Goal: Information Seeking & Learning: Learn about a topic

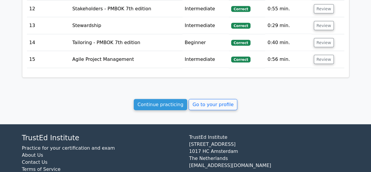
scroll to position [629, 0]
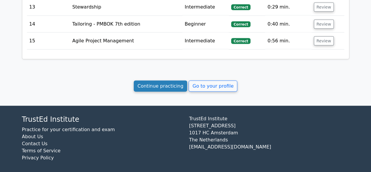
drag, startPoint x: 171, startPoint y: 82, endPoint x: 175, endPoint y: 81, distance: 3.8
click at [172, 82] on link "Continue practicing" at bounding box center [161, 85] width 54 height 11
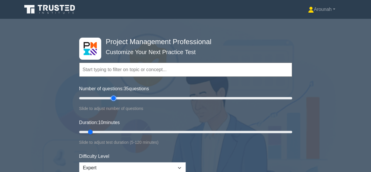
click at [116, 96] on input "Number of questions: 35 questions" at bounding box center [185, 97] width 213 height 7
type input "50"
click at [128, 96] on input "Number of questions: 50 questions" at bounding box center [185, 97] width 213 height 7
click at [124, 131] on input "Duration: 10 minutes" at bounding box center [185, 131] width 213 height 7
click at [132, 131] on input "Duration: 35 minutes" at bounding box center [185, 131] width 213 height 7
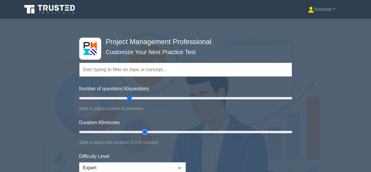
click at [141, 131] on input "Duration: 40 minutes" at bounding box center [185, 131] width 213 height 7
click at [151, 130] on input "Duration: 40 minutes" at bounding box center [185, 131] width 213 height 7
type input "50"
click at [160, 130] on input "Duration: 50 minutes" at bounding box center [185, 131] width 213 height 7
click at [109, 70] on input "text" at bounding box center [185, 69] width 213 height 14
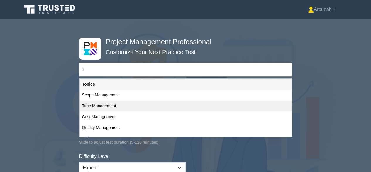
click at [103, 105] on div "Time Management" at bounding box center [186, 105] width 212 height 11
type input "Time Management"
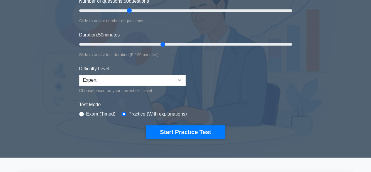
scroll to position [88, 0]
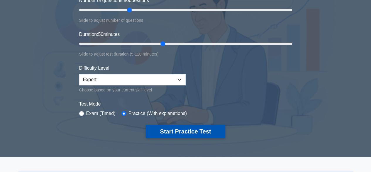
click at [186, 128] on button "Start Practice Test" at bounding box center [185, 130] width 79 height 13
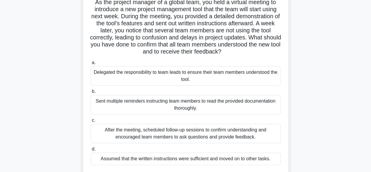
scroll to position [59, 0]
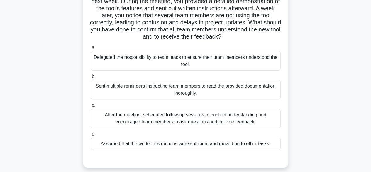
click at [256, 121] on div "After the meeting, scheduled follow-up sessions to confirm understanding and en…" at bounding box center [186, 117] width 190 height 19
click at [91, 107] on input "c. After the meeting, scheduled follow-up sessions to confirm understanding and…" at bounding box center [91, 105] width 0 height 4
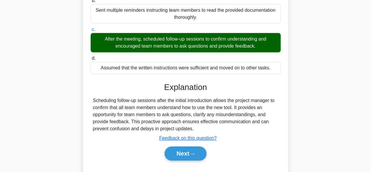
scroll to position [147, 0]
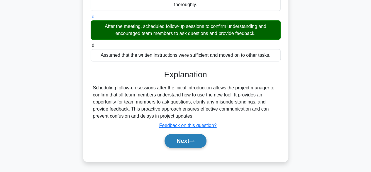
click at [195, 137] on button "Next" at bounding box center [185, 140] width 42 height 14
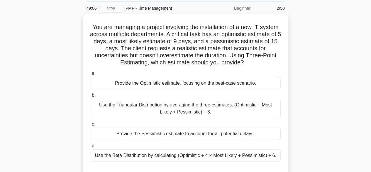
scroll to position [29, 0]
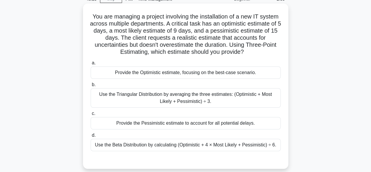
click at [243, 100] on div "Use the Triangular Distribution by averaging the three estimates: (Optimistic +…" at bounding box center [186, 97] width 190 height 19
click at [91, 86] on input "b. Use the Triangular Distribution by averaging the three estimates: (Optimisti…" at bounding box center [91, 85] width 0 height 4
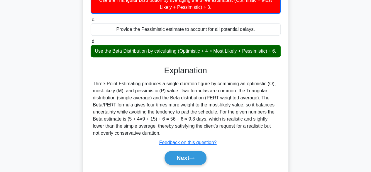
scroll to position [148, 0]
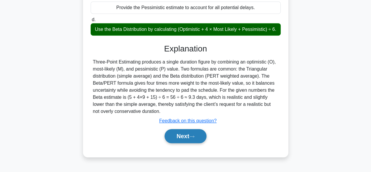
click at [178, 135] on button "Next" at bounding box center [185, 136] width 42 height 14
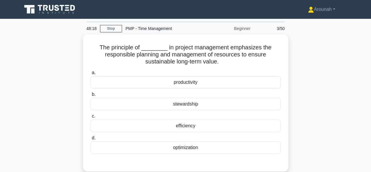
scroll to position [0, 0]
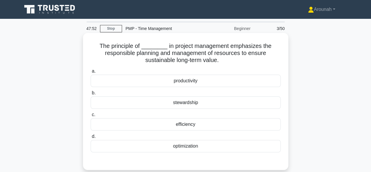
click at [216, 101] on div "stewardship" at bounding box center [186, 102] width 190 height 12
click at [91, 95] on input "b. stewardship" at bounding box center [91, 93] width 0 height 4
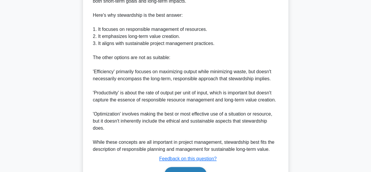
scroll to position [245, 0]
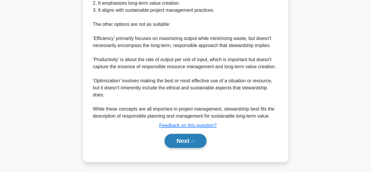
click at [198, 142] on button "Next" at bounding box center [185, 140] width 42 height 14
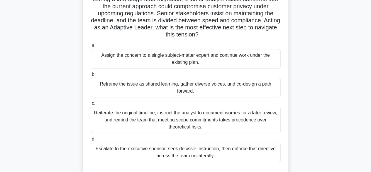
scroll to position [57, 0]
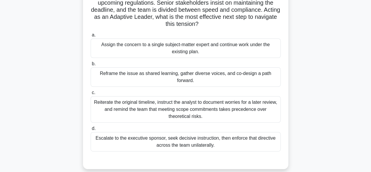
click at [211, 79] on div "Reframe the issue as shared learning, gather diverse voices, and co-design a pa…" at bounding box center [186, 76] width 190 height 19
click at [91, 66] on input "b. Reframe the issue as shared learning, gather diverse voices, and co-design a…" at bounding box center [91, 64] width 0 height 4
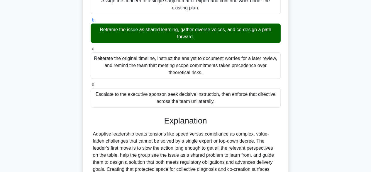
scroll to position [203, 0]
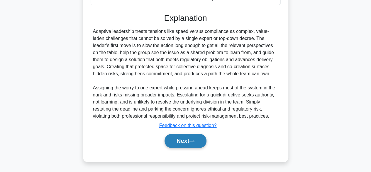
click at [188, 142] on button "Next" at bounding box center [185, 140] width 42 height 14
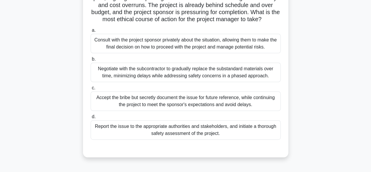
scroll to position [86, 0]
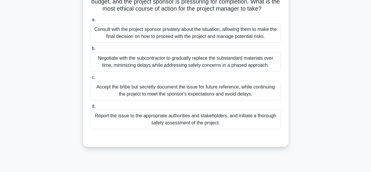
click at [245, 129] on div "Report the issue to the appropriate authorities and stakeholders, and initiate …" at bounding box center [186, 118] width 190 height 19
click at [91, 108] on input "d. Report the issue to the appropriate authorities and stakeholders, and initia…" at bounding box center [91, 106] width 0 height 4
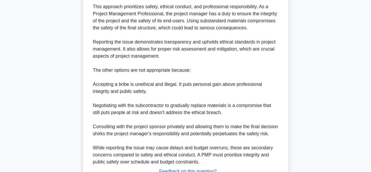
scroll to position [321, 0]
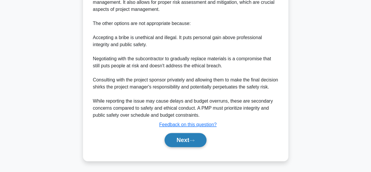
click at [197, 143] on button "Next" at bounding box center [185, 140] width 42 height 14
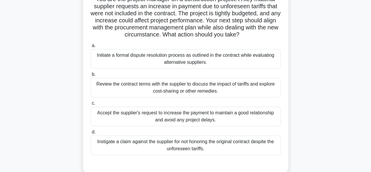
scroll to position [57, 0]
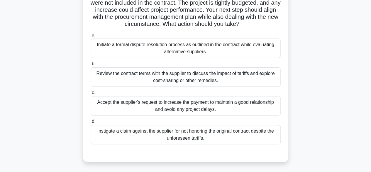
click at [230, 80] on div "Review the contract terms with the supplier to discuss the impact of tariffs an…" at bounding box center [186, 76] width 190 height 19
click at [91, 66] on input "b. Review the contract terms with the supplier to discuss the impact of tariffs…" at bounding box center [91, 64] width 0 height 4
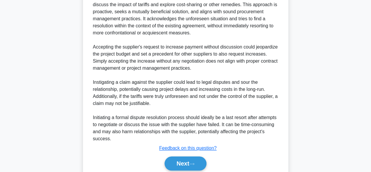
scroll to position [252, 0]
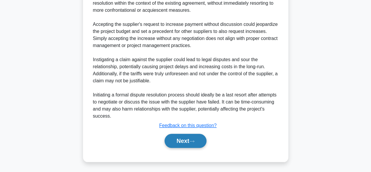
click at [185, 142] on button "Next" at bounding box center [185, 140] width 42 height 14
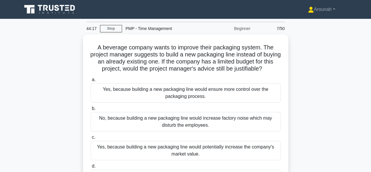
scroll to position [29, 0]
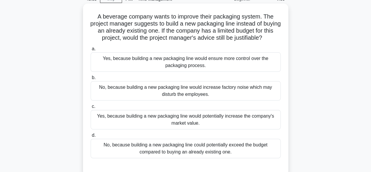
click at [225, 64] on div "Yes, because building a new packaging line would ensure more control over the p…" at bounding box center [186, 61] width 190 height 19
click at [91, 51] on input "a. Yes, because building a new packaging line would ensure more control over th…" at bounding box center [91, 49] width 0 height 4
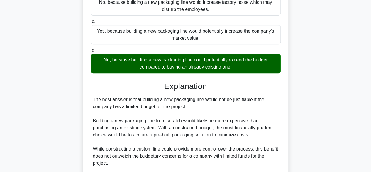
scroll to position [205, 0]
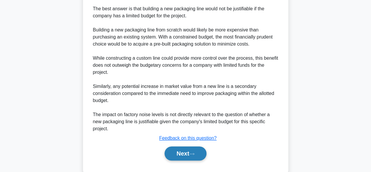
click at [184, 149] on button "Next" at bounding box center [185, 153] width 42 height 14
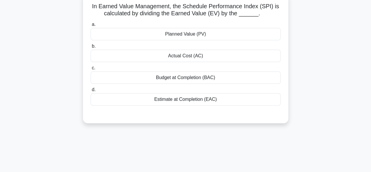
scroll to position [28, 0]
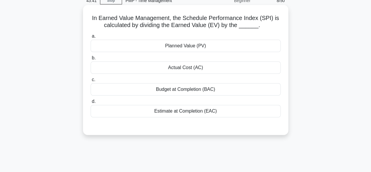
click at [198, 46] on div "Planned Value (PV)" at bounding box center [186, 46] width 190 height 12
click at [91, 38] on input "a. Planned Value (PV)" at bounding box center [91, 36] width 0 height 4
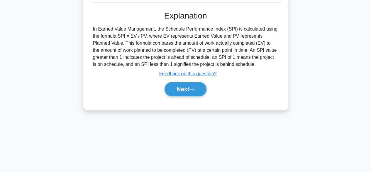
scroll to position [145, 0]
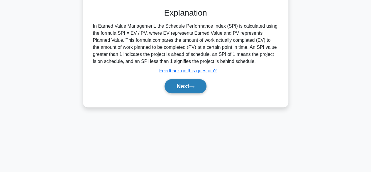
click at [194, 83] on button "Next" at bounding box center [185, 86] width 42 height 14
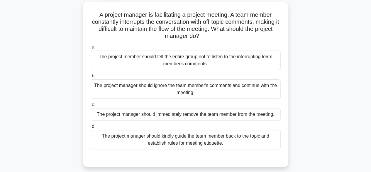
scroll to position [28, 0]
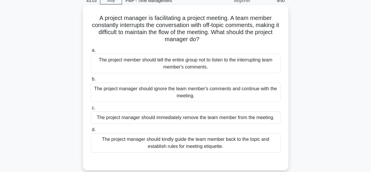
click at [242, 145] on div "The project manager should kindly guide the team member back to the topic and e…" at bounding box center [186, 142] width 190 height 19
click at [91, 131] on input "d. The project manager should kindly guide the team member back to the topic an…" at bounding box center [91, 130] width 0 height 4
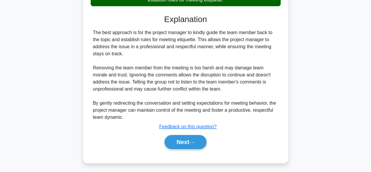
scroll to position [174, 0]
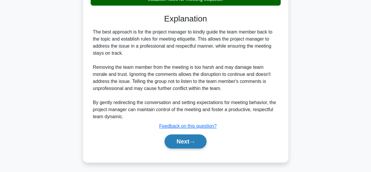
click at [192, 139] on button "Next" at bounding box center [185, 141] width 42 height 14
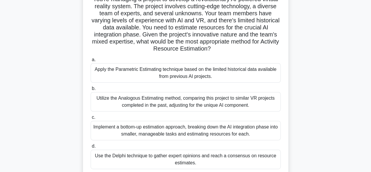
scroll to position [57, 0]
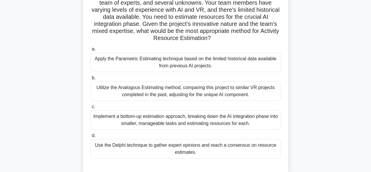
click at [244, 94] on div "Utilize the Analogous Estimating method, comparing this project to similar VR p…" at bounding box center [186, 90] width 190 height 19
click at [91, 80] on input "b. Utilize the Analogous Estimating method, comparing this project to similar V…" at bounding box center [91, 78] width 0 height 4
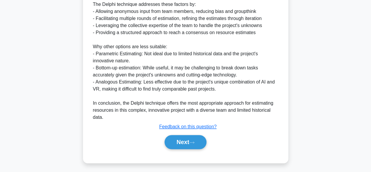
scroll to position [359, 0]
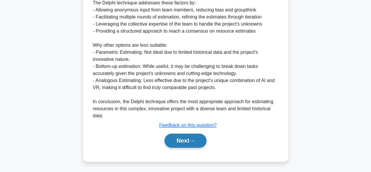
click at [193, 140] on icon at bounding box center [191, 140] width 5 height 3
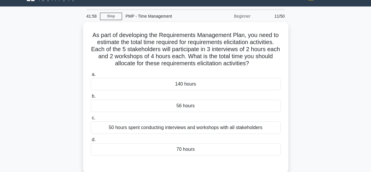
scroll to position [0, 0]
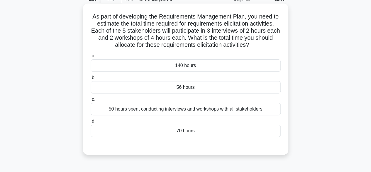
click at [231, 128] on div "70 hours" at bounding box center [186, 130] width 190 height 12
click at [91, 123] on input "d. 70 hours" at bounding box center [91, 121] width 0 height 4
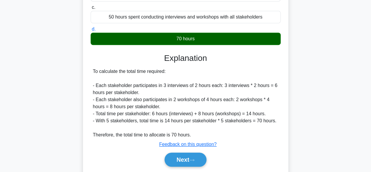
scroll to position [145, 0]
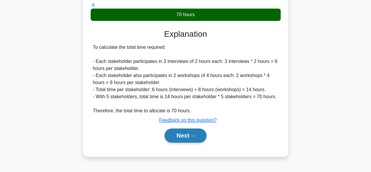
click at [186, 136] on button "Next" at bounding box center [185, 135] width 42 height 14
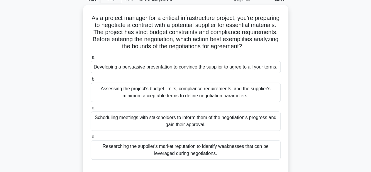
scroll to position [59, 0]
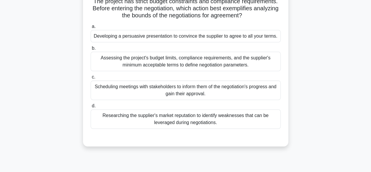
click at [194, 65] on div "Assessing the project's budget limits, compliance requirements, and the supplie…" at bounding box center [186, 61] width 190 height 19
click at [91, 50] on input "b. Assessing the project's budget limits, compliance requirements, and the supp…" at bounding box center [91, 48] width 0 height 4
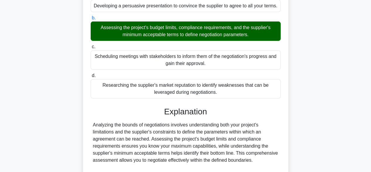
scroll to position [176, 0]
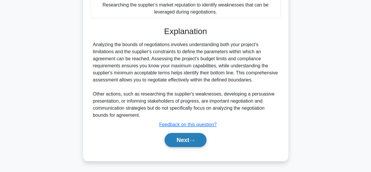
click at [189, 147] on button "Next" at bounding box center [185, 140] width 42 height 14
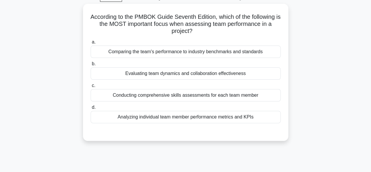
scroll to position [28, 0]
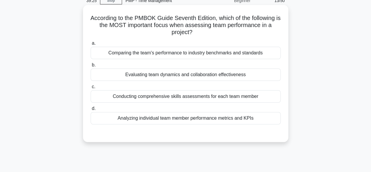
click at [198, 77] on div "Evaluating team dynamics and collaboration effectiveness" at bounding box center [186, 74] width 190 height 12
click at [91, 67] on input "b. Evaluating team dynamics and collaboration effectiveness" at bounding box center [91, 65] width 0 height 4
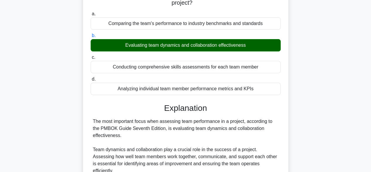
scroll to position [161, 0]
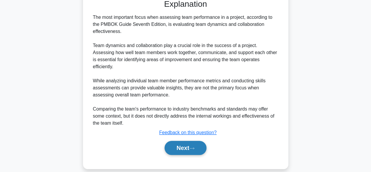
click at [188, 140] on button "Next" at bounding box center [185, 147] width 42 height 14
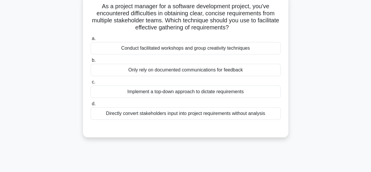
scroll to position [0, 0]
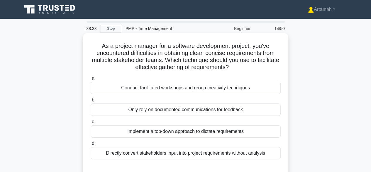
click at [237, 89] on div "Conduct facilitated workshops and group creativity techniques" at bounding box center [186, 88] width 190 height 12
click at [91, 80] on input "a. Conduct facilitated workshops and group creativity techniques" at bounding box center [91, 78] width 0 height 4
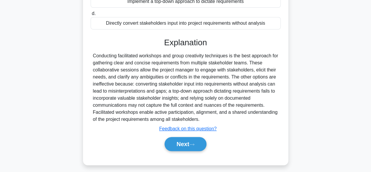
scroll to position [145, 0]
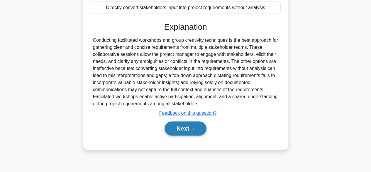
click at [189, 128] on button "Next" at bounding box center [185, 128] width 42 height 14
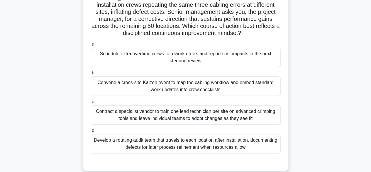
scroll to position [59, 0]
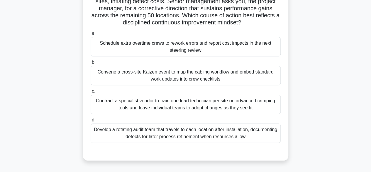
click at [221, 77] on div "Convene a cross-site Kaizen event to map the cabling workflow and embed standar…" at bounding box center [186, 75] width 190 height 19
click at [91, 64] on input "b. Convene a cross-site Kaizen event to map the cabling workflow and embed stan…" at bounding box center [91, 62] width 0 height 4
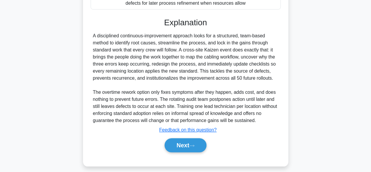
scroll to position [196, 0]
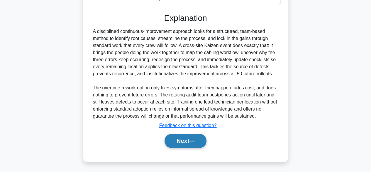
click at [187, 139] on button "Next" at bounding box center [185, 140] width 42 height 14
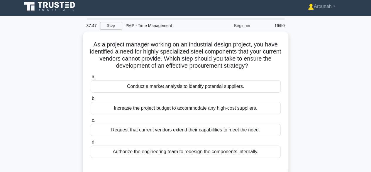
scroll to position [0, 0]
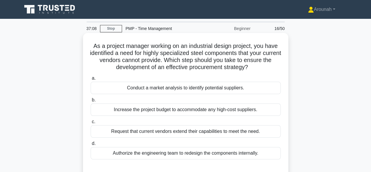
click at [205, 92] on div "Conduct a market analysis to identify potential suppliers." at bounding box center [186, 88] width 190 height 12
click at [91, 80] on input "a. Conduct a market analysis to identify potential suppliers." at bounding box center [91, 78] width 0 height 4
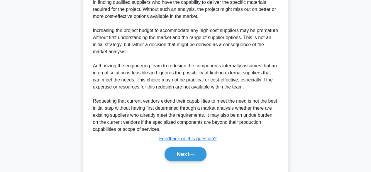
scroll to position [205, 0]
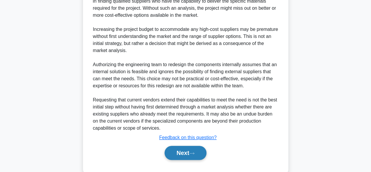
click at [180, 156] on button "Next" at bounding box center [185, 152] width 42 height 14
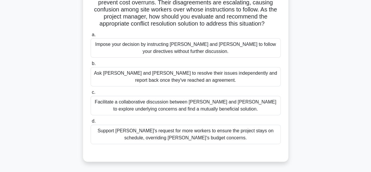
scroll to position [88, 0]
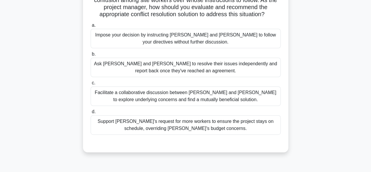
click at [232, 90] on div "Facilitate a collaborative discussion between Tom and Lisa to explore underlyin…" at bounding box center [186, 95] width 190 height 19
click at [91, 85] on input "c. Facilitate a collaborative discussion between Tom and Lisa to explore underl…" at bounding box center [91, 83] width 0 height 4
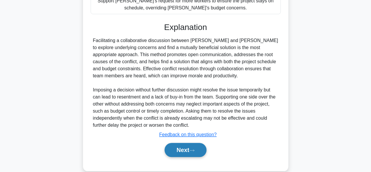
scroll to position [210, 0]
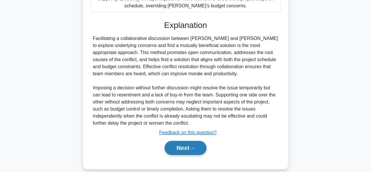
click at [194, 140] on button "Next" at bounding box center [185, 147] width 42 height 14
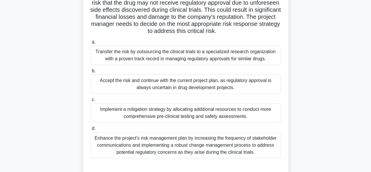
scroll to position [88, 0]
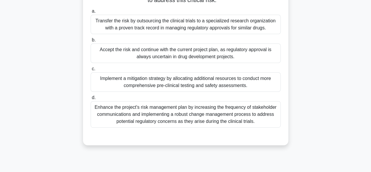
click at [239, 85] on div "Implement a mitigation strategy by allocating additional resources to conduct m…" at bounding box center [186, 81] width 190 height 19
click at [91, 71] on input "c. Implement a mitigation strategy by allocating additional resources to conduc…" at bounding box center [91, 69] width 0 height 4
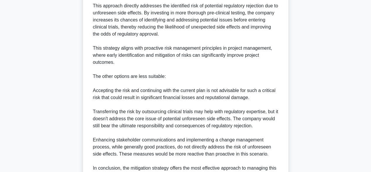
scroll to position [330, 0]
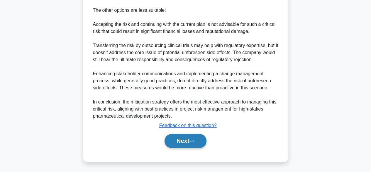
click at [202, 137] on button "Next" at bounding box center [185, 140] width 42 height 14
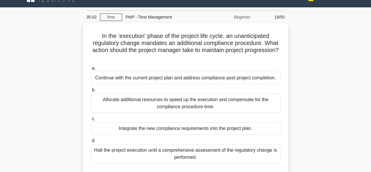
scroll to position [29, 0]
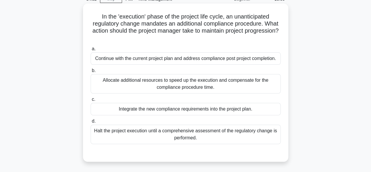
click at [240, 111] on div "Integrate the new compliance requirements into the project plan." at bounding box center [186, 109] width 190 height 12
click at [91, 101] on input "c. Integrate the new compliance requirements into the project plan." at bounding box center [91, 99] width 0 height 4
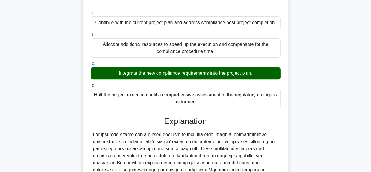
scroll to position [168, 0]
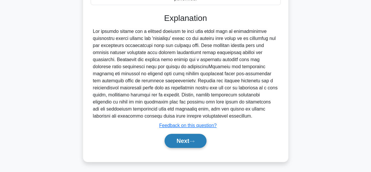
click at [183, 140] on button "Next" at bounding box center [185, 140] width 42 height 14
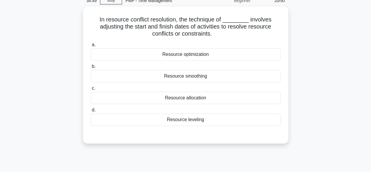
scroll to position [0, 0]
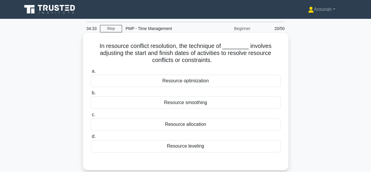
click at [197, 147] on div "Resource leveling" at bounding box center [186, 146] width 190 height 12
click at [91, 138] on input "d. Resource leveling" at bounding box center [91, 136] width 0 height 4
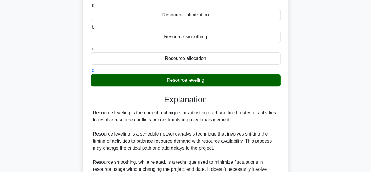
scroll to position [175, 0]
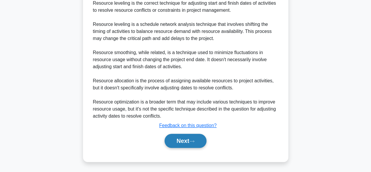
click at [180, 143] on button "Next" at bounding box center [185, 140] width 42 height 14
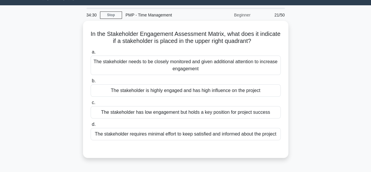
scroll to position [0, 0]
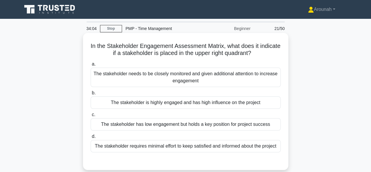
click at [264, 75] on div "The stakeholder needs to be closely monitored and given additional attention to…" at bounding box center [186, 76] width 190 height 19
click at [91, 66] on input "a. The stakeholder needs to be closely monitored and given additional attention…" at bounding box center [91, 64] width 0 height 4
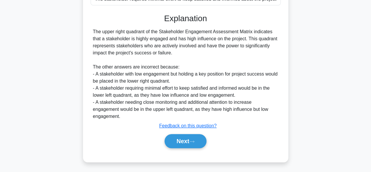
scroll to position [148, 0]
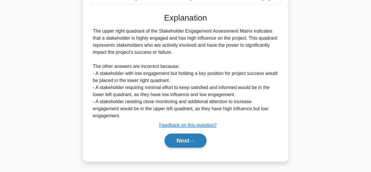
click at [178, 138] on button "Next" at bounding box center [185, 140] width 42 height 14
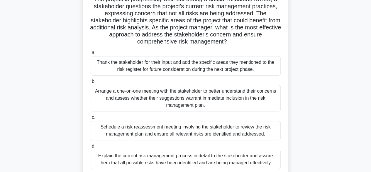
scroll to position [57, 0]
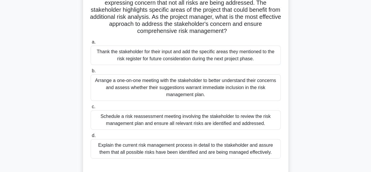
click at [213, 121] on div "Schedule a risk reassessment meeting involving the stakeholder to review the ri…" at bounding box center [186, 119] width 190 height 19
click at [91, 108] on input "c. Schedule a risk reassessment meeting involving the stakeholder to review the…" at bounding box center [91, 107] width 0 height 4
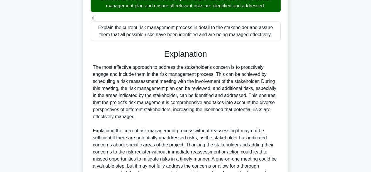
scroll to position [238, 0]
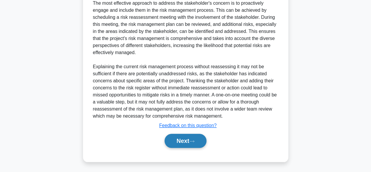
click at [190, 142] on button "Next" at bounding box center [185, 140] width 42 height 14
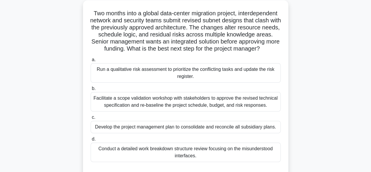
scroll to position [59, 0]
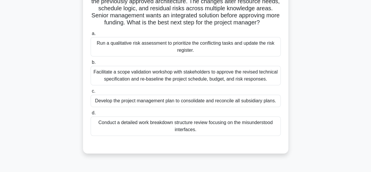
click at [220, 85] on div "Facilitate a scope validation workshop with stakeholders to approve the revised…" at bounding box center [186, 75] width 190 height 19
click at [91, 64] on input "b. Facilitate a scope validation workshop with stakeholders to approve the revi…" at bounding box center [91, 62] width 0 height 4
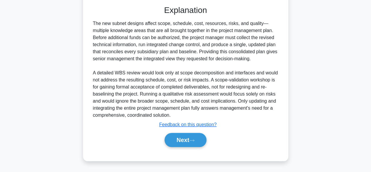
scroll to position [218, 0]
click at [181, 137] on button "Next" at bounding box center [185, 140] width 42 height 14
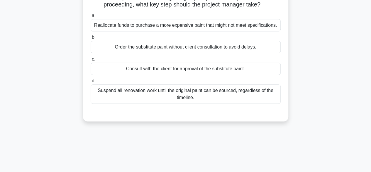
scroll to position [28, 0]
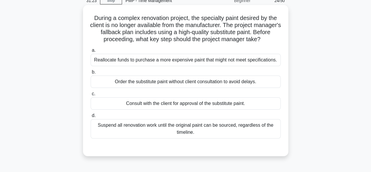
click at [223, 105] on div "Consult with the client for approval of the substitute paint." at bounding box center [186, 103] width 190 height 12
click at [91, 96] on input "c. Consult with the client for approval of the substitute paint." at bounding box center [91, 94] width 0 height 4
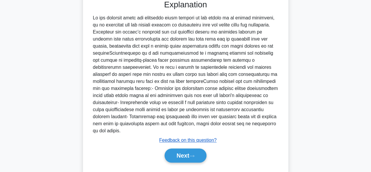
scroll to position [182, 0]
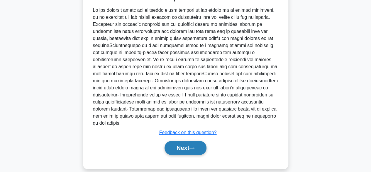
click at [184, 140] on button "Next" at bounding box center [185, 147] width 42 height 14
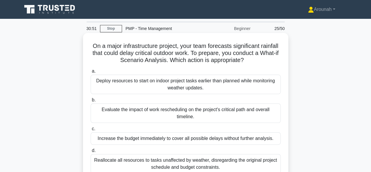
scroll to position [29, 0]
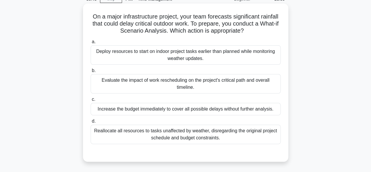
click at [222, 84] on div "Evaluate the impact of work rescheduling on the project's critical path and ove…" at bounding box center [186, 83] width 190 height 19
click at [91, 72] on input "b. Evaluate the impact of work rescheduling on the project's critical path and …" at bounding box center [91, 71] width 0 height 4
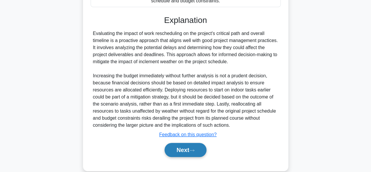
scroll to position [175, 0]
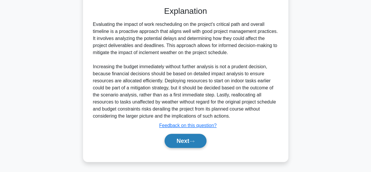
click at [179, 136] on button "Next" at bounding box center [185, 140] width 42 height 14
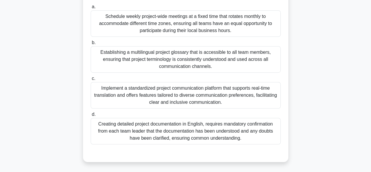
scroll to position [145, 0]
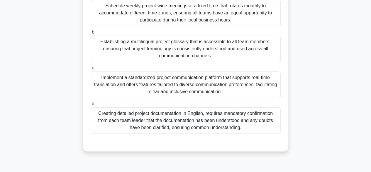
click at [195, 94] on div "Implement a standardized project communication platform that supports real-time…" at bounding box center [186, 84] width 190 height 26
click at [91, 70] on input "c. Implement a standardized project communication platform that supports real-t…" at bounding box center [91, 68] width 0 height 4
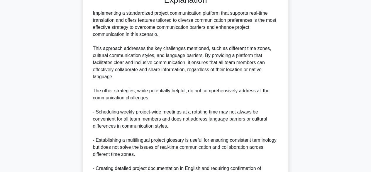
scroll to position [372, 0]
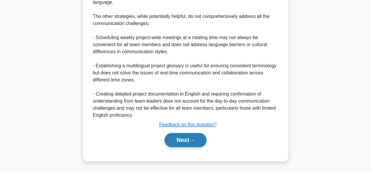
click at [183, 142] on button "Next" at bounding box center [185, 140] width 42 height 14
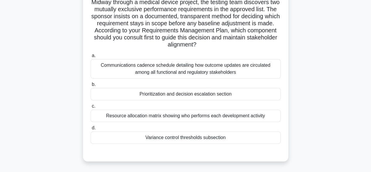
scroll to position [59, 0]
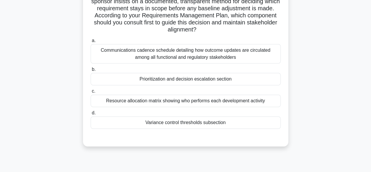
click at [235, 101] on div "Resource allocation matrix showing who performs each development activity" at bounding box center [186, 100] width 190 height 12
click at [91, 93] on input "c. Resource allocation matrix showing who performs each development activity" at bounding box center [91, 91] width 0 height 4
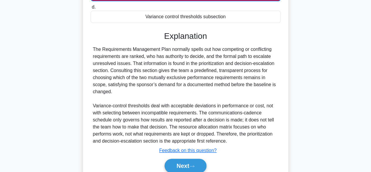
scroll to position [190, 0]
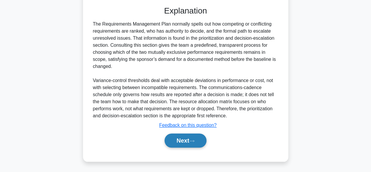
click at [185, 136] on button "Next" at bounding box center [185, 140] width 42 height 14
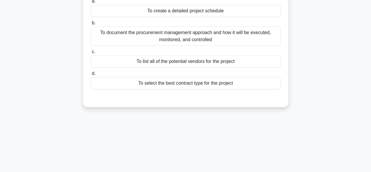
scroll to position [0, 0]
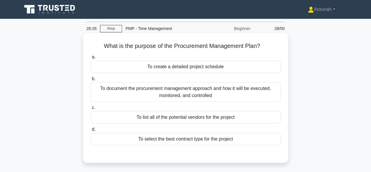
click at [230, 96] on div "To document the procurement management approach and how it will be executed, mo…" at bounding box center [186, 91] width 190 height 19
click at [91, 81] on input "b. To document the procurement management approach and how it will be executed,…" at bounding box center [91, 79] width 0 height 4
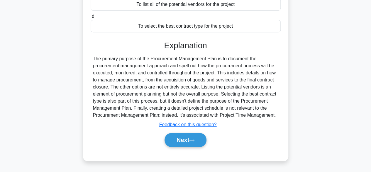
scroll to position [145, 0]
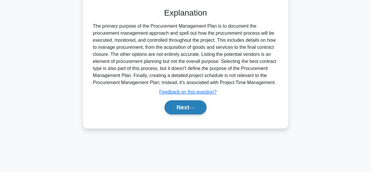
click at [179, 110] on button "Next" at bounding box center [185, 107] width 42 height 14
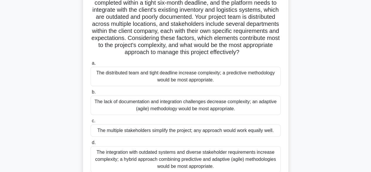
scroll to position [88, 0]
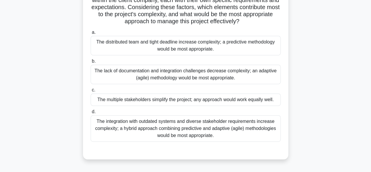
click at [232, 140] on div "The integration with outdated systems and diverse stakeholder requirements incr…" at bounding box center [186, 128] width 190 height 26
click at [91, 113] on input "d. The integration with outdated systems and diverse stakeholder requirements i…" at bounding box center [91, 112] width 0 height 4
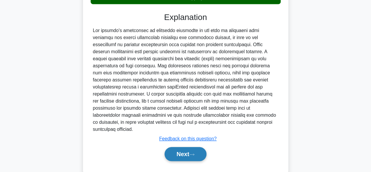
scroll to position [238, 0]
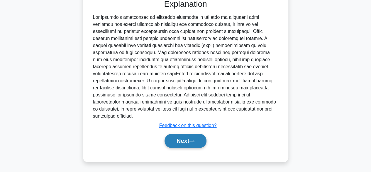
click at [183, 144] on button "Next" at bounding box center [185, 140] width 42 height 14
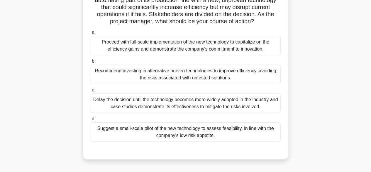
scroll to position [59, 0]
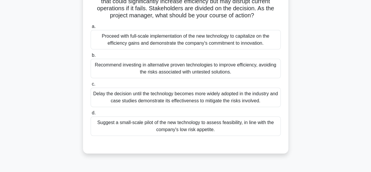
click at [234, 129] on div "Suggest a small-scale pilot of the new technology to assess feasibility, in lin…" at bounding box center [186, 125] width 190 height 19
click at [91, 115] on input "d. Suggest a small-scale pilot of the new technology to assess feasibility, in …" at bounding box center [91, 113] width 0 height 4
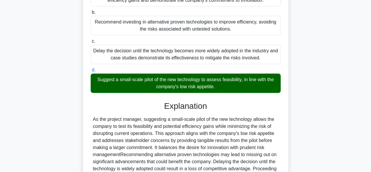
scroll to position [168, 0]
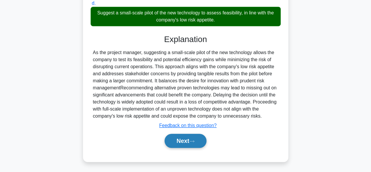
click at [183, 139] on button "Next" at bounding box center [185, 140] width 42 height 14
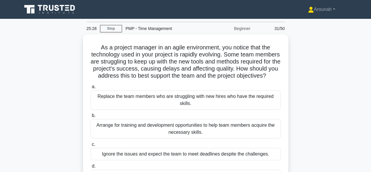
scroll to position [29, 0]
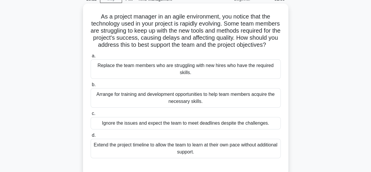
click at [203, 103] on div "Arrange for training and development opportunities to help team members acquire…" at bounding box center [186, 97] width 190 height 19
click at [91, 86] on input "b. Arrange for training and development opportunities to help team members acqu…" at bounding box center [91, 85] width 0 height 4
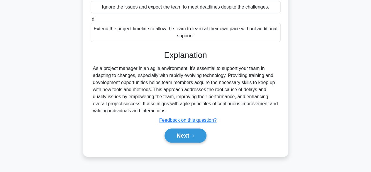
scroll to position [147, 0]
click at [186, 138] on button "Next" at bounding box center [185, 135] width 42 height 14
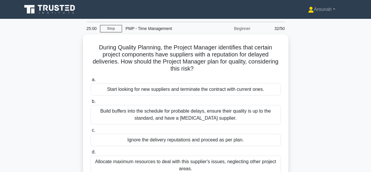
scroll to position [29, 0]
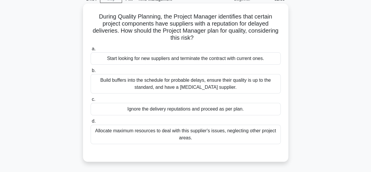
click at [238, 86] on div "Build buffers into the schedule for probable delays, ensure their quality is up…" at bounding box center [186, 83] width 190 height 19
click at [91, 72] on input "b. Build buffers into the schedule for probable delays, ensure their quality is…" at bounding box center [91, 71] width 0 height 4
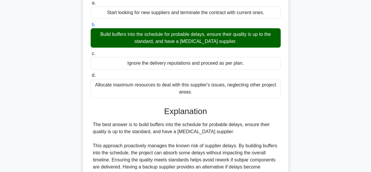
scroll to position [168, 0]
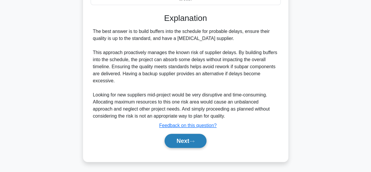
click at [187, 141] on button "Next" at bounding box center [185, 140] width 42 height 14
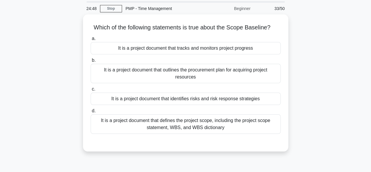
scroll to position [29, 0]
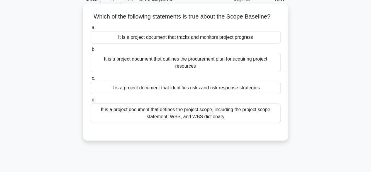
click at [243, 114] on div "It is a project document that defines the project scope, including the project …" at bounding box center [186, 112] width 190 height 19
click at [91, 102] on input "d. It is a project document that defines the project scope, including the proje…" at bounding box center [91, 100] width 0 height 4
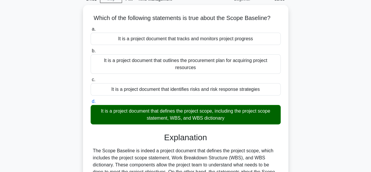
scroll to position [145, 0]
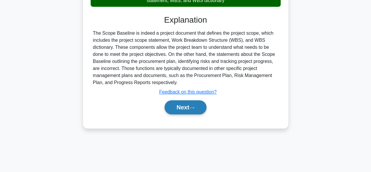
click at [188, 107] on button "Next" at bounding box center [185, 107] width 42 height 14
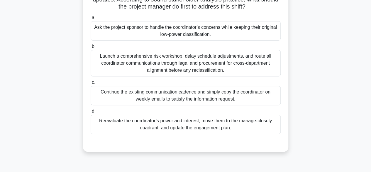
scroll to position [88, 0]
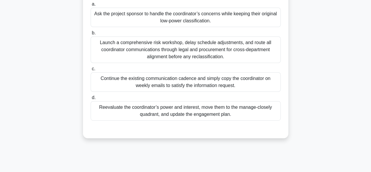
click at [189, 109] on div "Reevaluate the coordinator’s power and interest, move them to the manage-closel…" at bounding box center [186, 110] width 190 height 19
click at [91, 99] on input "d. Reevaluate the coordinator’s power and interest, move them to the manage-clo…" at bounding box center [91, 98] width 0 height 4
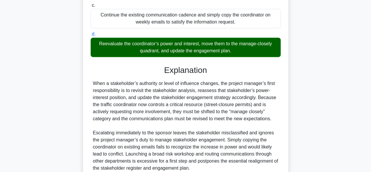
scroll to position [203, 0]
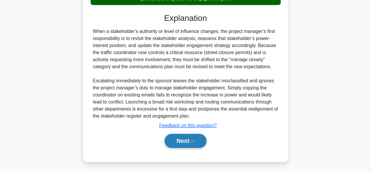
drag, startPoint x: 187, startPoint y: 141, endPoint x: 188, endPoint y: 138, distance: 3.0
click at [188, 140] on button "Next" at bounding box center [185, 140] width 42 height 14
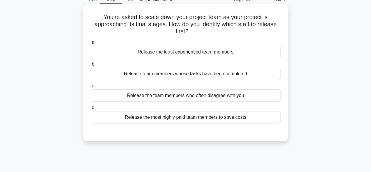
scroll to position [28, 0]
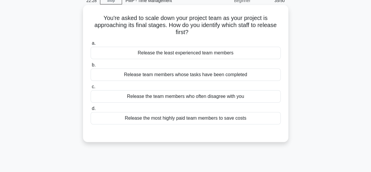
click at [203, 76] on div "Release team members whose tasks have been completed" at bounding box center [186, 74] width 190 height 12
click at [91, 67] on input "b. Release team members whose tasks have been completed" at bounding box center [91, 65] width 0 height 4
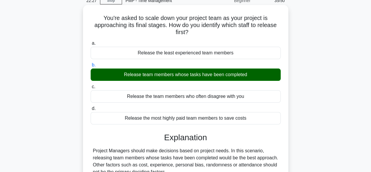
scroll to position [145, 0]
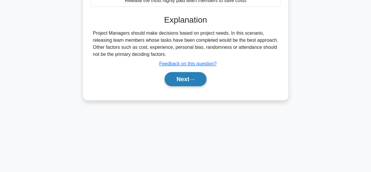
click at [182, 80] on button "Next" at bounding box center [185, 79] width 42 height 14
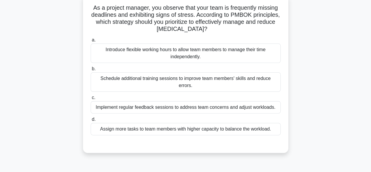
scroll to position [28, 0]
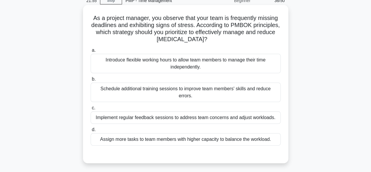
click at [166, 111] on div "Implement regular feedback sessions to address team concerns and adjust workloa…" at bounding box center [186, 117] width 190 height 12
click at [91, 110] on input "c. Implement regular feedback sessions to address team concerns and adjust work…" at bounding box center [91, 108] width 0 height 4
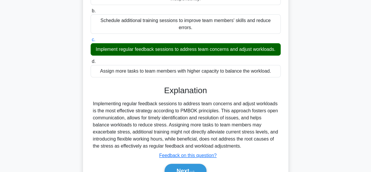
scroll to position [145, 0]
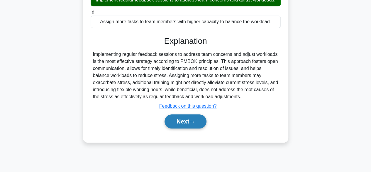
click at [174, 116] on button "Next" at bounding box center [185, 121] width 42 height 14
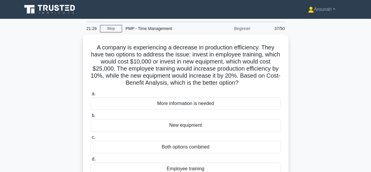
scroll to position [29, 0]
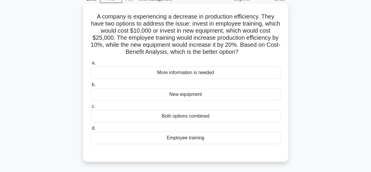
click at [198, 116] on div "Both options combined" at bounding box center [186, 116] width 190 height 12
click at [91, 108] on input "c. Both options combined" at bounding box center [91, 106] width 0 height 4
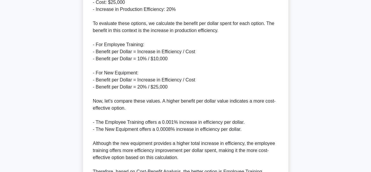
scroll to position [324, 0]
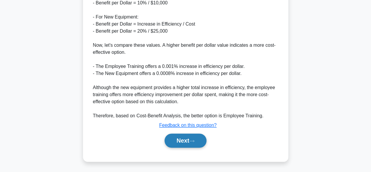
click at [194, 138] on button "Next" at bounding box center [185, 140] width 42 height 14
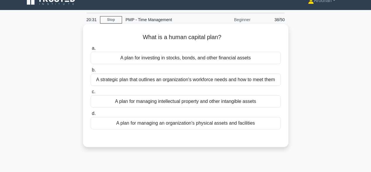
scroll to position [0, 0]
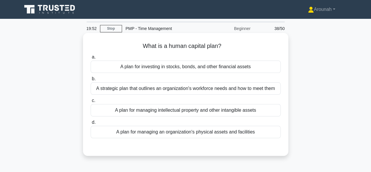
click at [210, 91] on div "A strategic plan that outlines an organization's workforce needs and how to mee…" at bounding box center [186, 88] width 190 height 12
click at [91, 81] on input "b. A strategic plan that outlines an organization's workforce needs and how to …" at bounding box center [91, 79] width 0 height 4
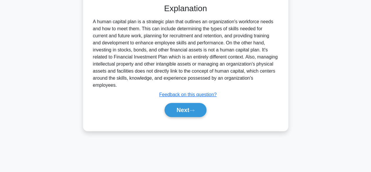
scroll to position [145, 0]
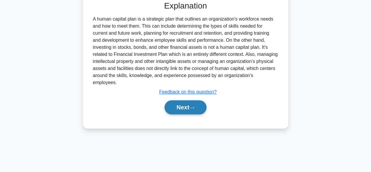
click at [193, 102] on button "Next" at bounding box center [185, 107] width 42 height 14
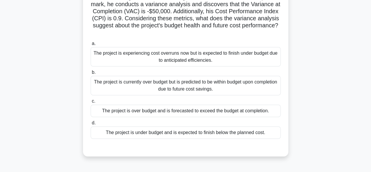
scroll to position [59, 0]
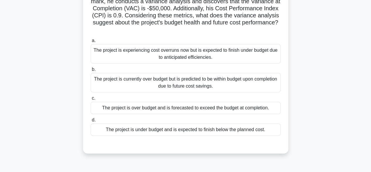
click at [213, 108] on div "The project is over budget and is forecasted to exceed the budget at completion." at bounding box center [186, 107] width 190 height 12
click at [91, 100] on input "c. The project is over budget and is forecasted to exceed the budget at complet…" at bounding box center [91, 98] width 0 height 4
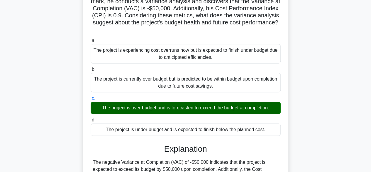
scroll to position [145, 0]
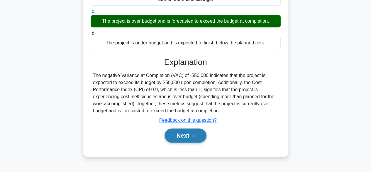
click at [195, 130] on button "Next" at bounding box center [185, 135] width 42 height 14
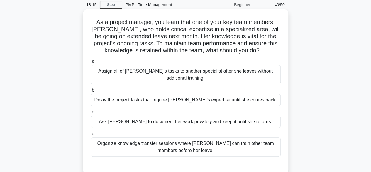
scroll to position [29, 0]
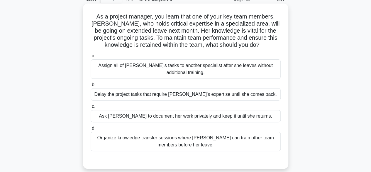
click at [235, 142] on div "Organize knowledge transfer sessions where Emma can train other team members be…" at bounding box center [186, 140] width 190 height 19
click at [91, 130] on input "d. Organize knowledge transfer sessions where Emma can train other team members…" at bounding box center [91, 128] width 0 height 4
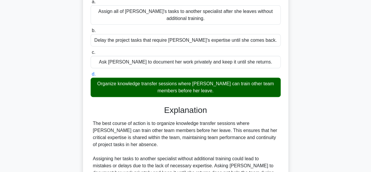
scroll to position [154, 0]
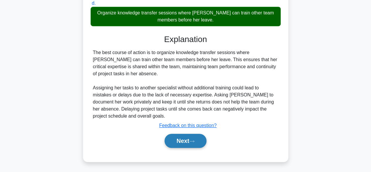
click at [195, 138] on button "Next" at bounding box center [185, 140] width 42 height 14
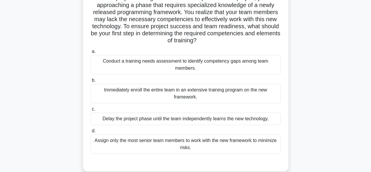
scroll to position [59, 0]
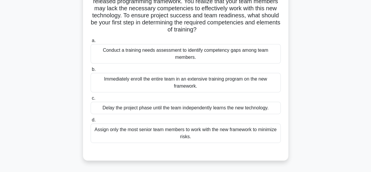
click at [216, 60] on div "Conduct a training needs assessment to identify competency gaps among team memb…" at bounding box center [186, 53] width 190 height 19
click at [91, 43] on input "a. Conduct a training needs assessment to identify competency gaps among team m…" at bounding box center [91, 41] width 0 height 4
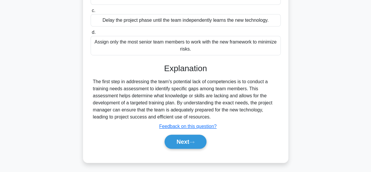
scroll to position [147, 0]
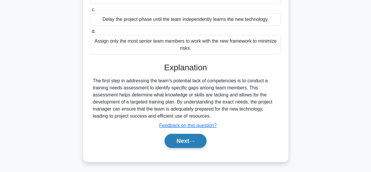
click at [185, 135] on button "Next" at bounding box center [185, 140] width 42 height 14
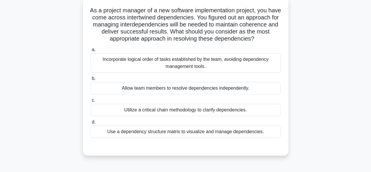
scroll to position [28, 0]
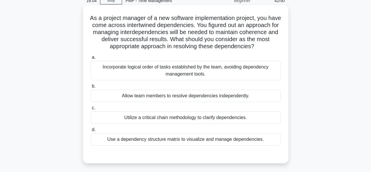
click at [235, 118] on div "Utilize a critical chain methodology to clarify dependencies." at bounding box center [186, 117] width 190 height 12
click at [91, 110] on input "c. Utilize a critical chain methodology to clarify dependencies." at bounding box center [91, 108] width 0 height 4
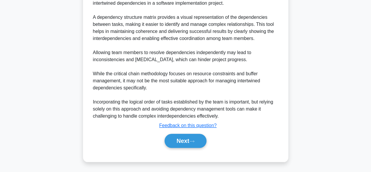
scroll to position [204, 0]
click at [176, 138] on button "Next" at bounding box center [185, 140] width 42 height 14
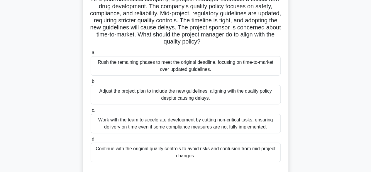
scroll to position [57, 0]
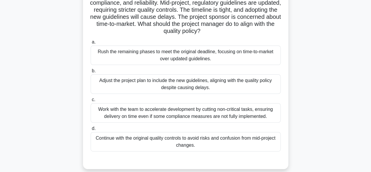
click at [152, 87] on div "Adjust the project plan to include the new guidelines, aligning with the qualit…" at bounding box center [186, 83] width 190 height 19
click at [91, 73] on input "b. Adjust the project plan to include the new guidelines, aligning with the qua…" at bounding box center [91, 71] width 0 height 4
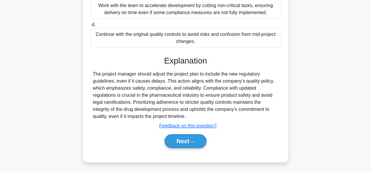
scroll to position [161, 0]
click at [191, 140] on button "Next" at bounding box center [185, 140] width 42 height 14
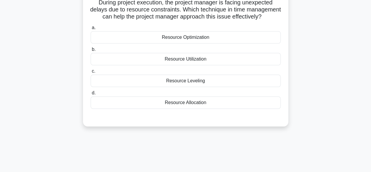
scroll to position [28, 0]
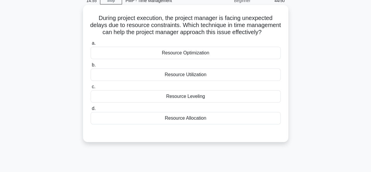
click at [185, 102] on div "Resource Leveling" at bounding box center [186, 96] width 190 height 12
click at [91, 89] on input "c. Resource Leveling" at bounding box center [91, 87] width 0 height 4
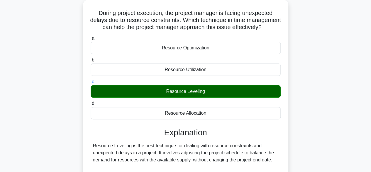
scroll to position [147, 0]
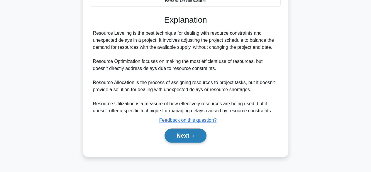
click at [178, 141] on button "Next" at bounding box center [185, 135] width 42 height 14
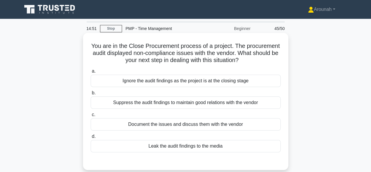
scroll to position [29, 0]
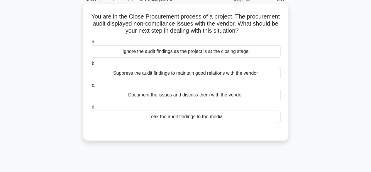
click at [189, 96] on div "Document the issues and discuss them with the vendor" at bounding box center [186, 95] width 190 height 12
click at [91, 87] on input "c. Document the issues and discuss them with the vendor" at bounding box center [91, 85] width 0 height 4
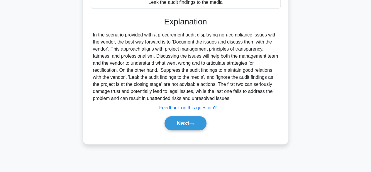
scroll to position [145, 0]
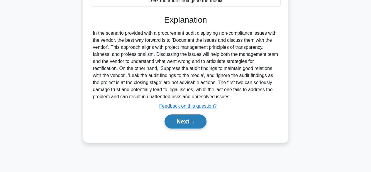
click at [191, 124] on button "Next" at bounding box center [185, 121] width 42 height 14
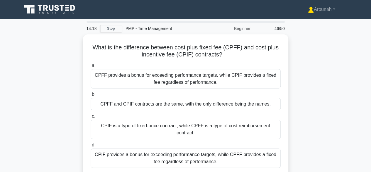
scroll to position [29, 0]
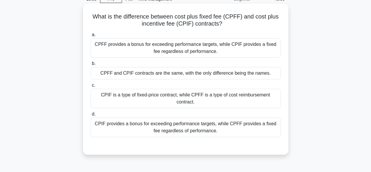
click at [206, 119] on div "CPIF provides a bonus for exceeding performance targets, while CPFF provides a …" at bounding box center [186, 126] width 190 height 19
click at [91, 116] on input "d. CPIF provides a bonus for exceeding performance targets, while CPFF provides…" at bounding box center [91, 114] width 0 height 4
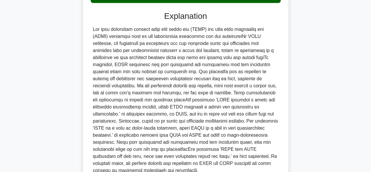
scroll to position [176, 0]
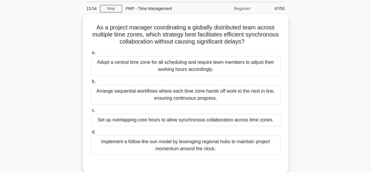
scroll to position [29, 0]
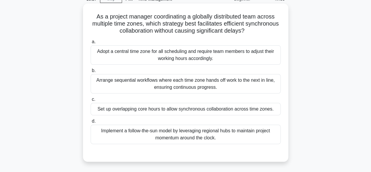
click at [225, 132] on div "Implement a follow-the-sun model by leveraging regional hubs to maintain projec…" at bounding box center [186, 133] width 190 height 19
click at [91, 123] on input "d. Implement a follow-the-sun model by leveraging regional hubs to maintain pro…" at bounding box center [91, 121] width 0 height 4
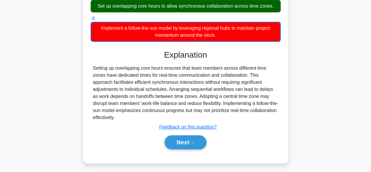
scroll to position [145, 0]
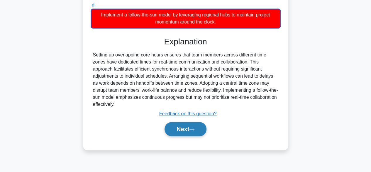
click at [191, 124] on button "Next" at bounding box center [185, 129] width 42 height 14
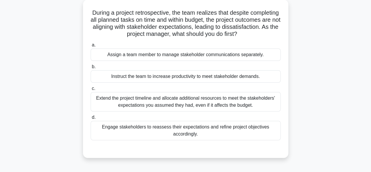
scroll to position [28, 0]
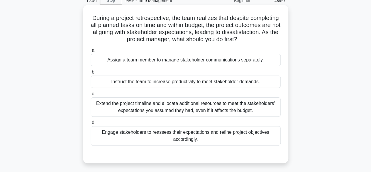
click at [222, 138] on div "Engage stakeholders to reassess their expectations and refine project objective…" at bounding box center [186, 135] width 190 height 19
click at [91, 124] on input "d. Engage stakeholders to reassess their expectations and refine project object…" at bounding box center [91, 123] width 0 height 4
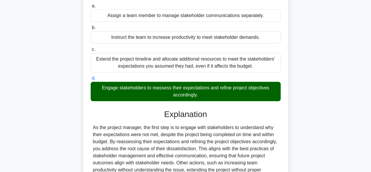
scroll to position [145, 0]
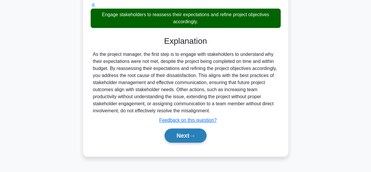
click at [188, 135] on button "Next" at bounding box center [185, 135] width 42 height 14
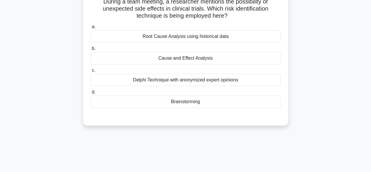
scroll to position [28, 0]
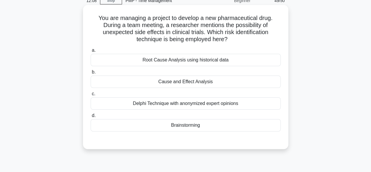
click at [206, 82] on div "Cause and Effect Analysis" at bounding box center [186, 81] width 190 height 12
click at [91, 74] on input "b. Cause and Effect Analysis" at bounding box center [91, 72] width 0 height 4
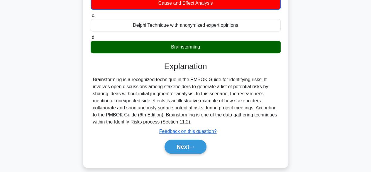
scroll to position [145, 0]
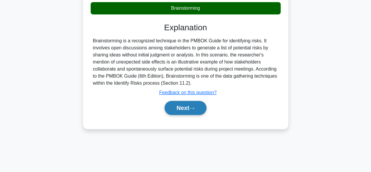
click at [187, 106] on button "Next" at bounding box center [185, 108] width 42 height 14
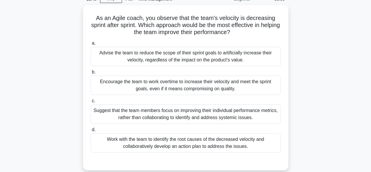
scroll to position [59, 0]
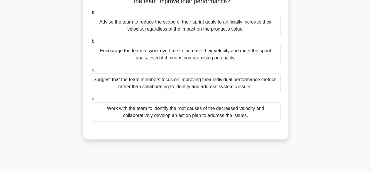
click at [223, 110] on div "Work with the team to identify the root causes of the decreased velocity and co…" at bounding box center [186, 111] width 190 height 19
click at [91, 101] on input "d. Work with the team to identify the root causes of the decreased velocity and…" at bounding box center [91, 99] width 0 height 4
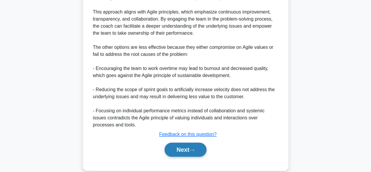
scroll to position [231, 0]
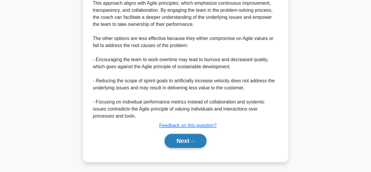
click at [194, 141] on icon at bounding box center [191, 141] width 5 height 2
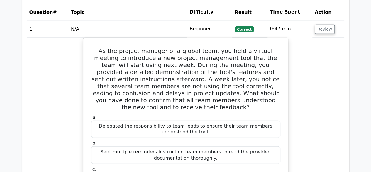
scroll to position [674, 0]
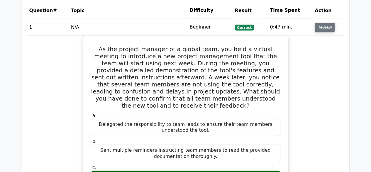
click at [323, 30] on button "Review" at bounding box center [325, 27] width 20 height 9
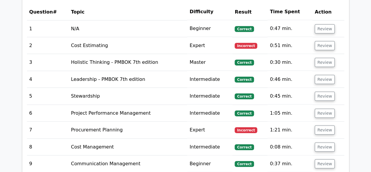
click at [361, 27] on main "Your Test Results Project Management Professional - Time Management 80% Your Sc…" at bounding box center [185, 131] width 371 height 1575
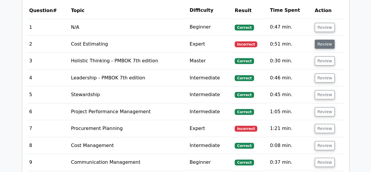
click at [328, 45] on button "Review" at bounding box center [325, 44] width 20 height 9
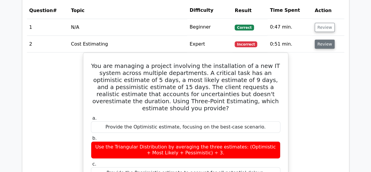
scroll to position [704, 0]
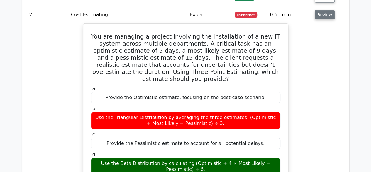
click at [325, 14] on button "Review" at bounding box center [325, 14] width 20 height 9
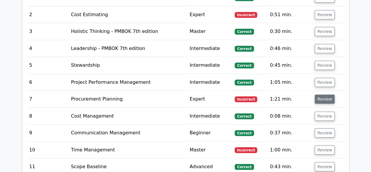
click at [319, 98] on button "Review" at bounding box center [325, 98] width 20 height 9
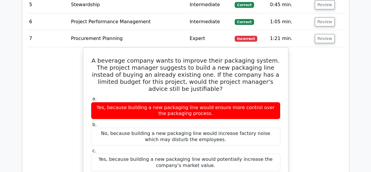
scroll to position [762, 0]
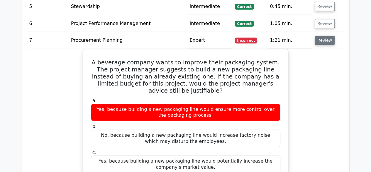
click at [325, 42] on button "Review" at bounding box center [325, 40] width 20 height 9
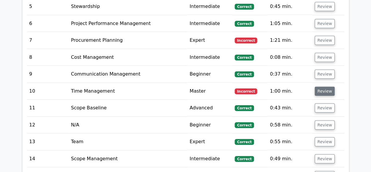
click at [320, 89] on button "Review" at bounding box center [325, 90] width 20 height 9
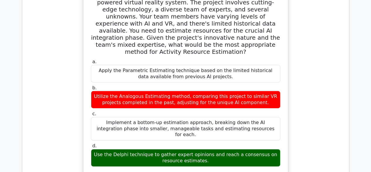
scroll to position [821, 0]
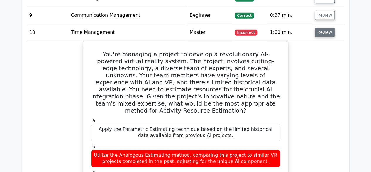
click at [318, 31] on button "Review" at bounding box center [325, 32] width 20 height 9
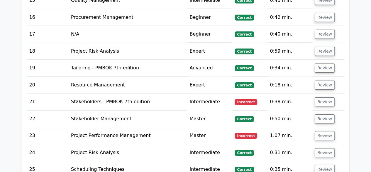
scroll to position [968, 0]
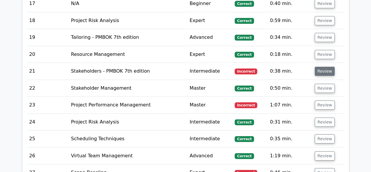
click at [319, 67] on button "Review" at bounding box center [325, 71] width 20 height 9
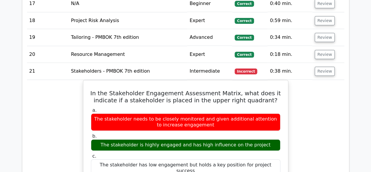
scroll to position [997, 0]
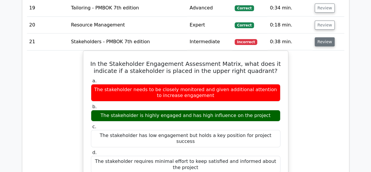
click at [322, 39] on button "Review" at bounding box center [325, 41] width 20 height 9
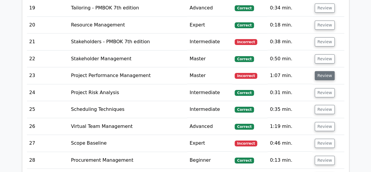
click at [317, 72] on button "Review" at bounding box center [325, 75] width 20 height 9
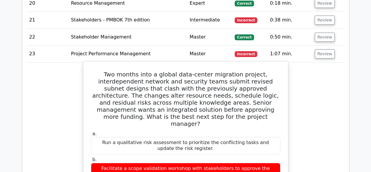
scroll to position [1056, 0]
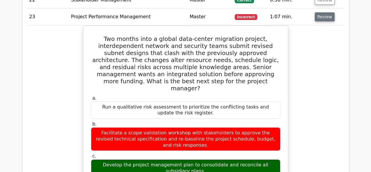
click at [322, 14] on button "Review" at bounding box center [325, 16] width 20 height 9
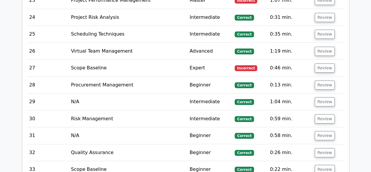
scroll to position [1085, 0]
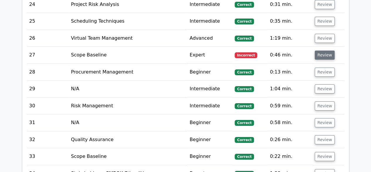
click at [321, 51] on button "Review" at bounding box center [325, 54] width 20 height 9
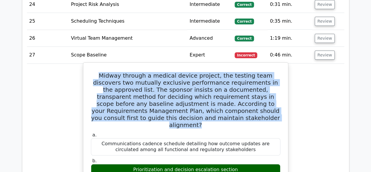
drag, startPoint x: 94, startPoint y: 71, endPoint x: 217, endPoint y: 115, distance: 130.2
click at [217, 115] on h5 "Midway through a medical device project, the testing team discovers two mutuall…" at bounding box center [185, 100] width 191 height 56
copy h5 "Midway through a medical device project, the testing team discovers two mutuall…"
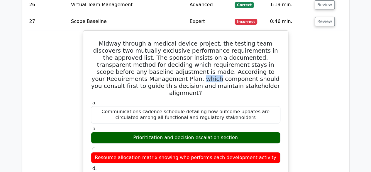
scroll to position [1114, 0]
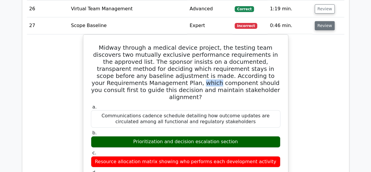
click at [320, 24] on button "Review" at bounding box center [325, 25] width 20 height 9
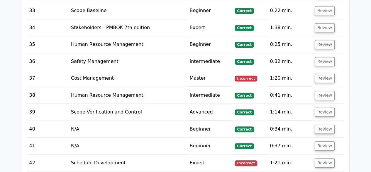
scroll to position [1231, 0]
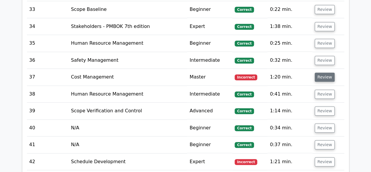
click at [328, 72] on button "Review" at bounding box center [325, 76] width 20 height 9
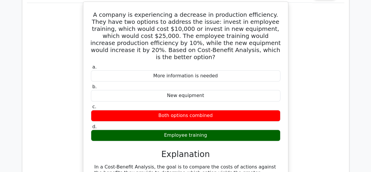
scroll to position [1290, 0]
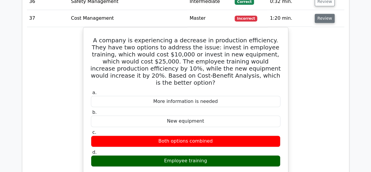
click at [321, 14] on button "Review" at bounding box center [325, 18] width 20 height 9
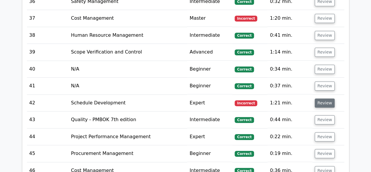
click at [320, 98] on button "Review" at bounding box center [325, 102] width 20 height 9
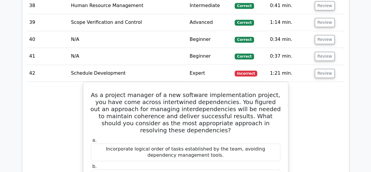
scroll to position [1349, 0]
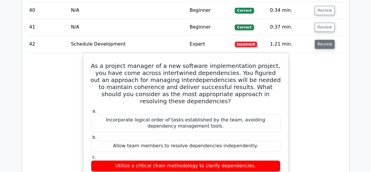
click at [321, 40] on button "Review" at bounding box center [325, 44] width 20 height 9
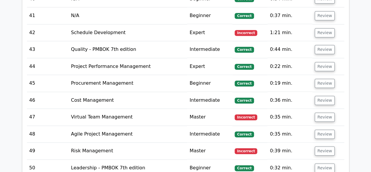
scroll to position [1407, 0]
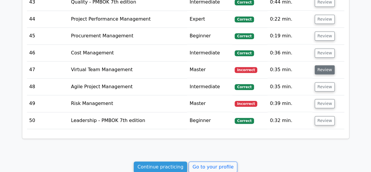
click at [323, 65] on button "Review" at bounding box center [325, 69] width 20 height 9
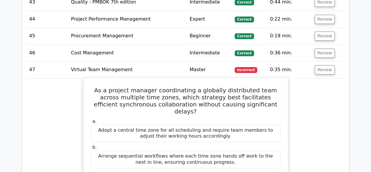
scroll to position [1437, 0]
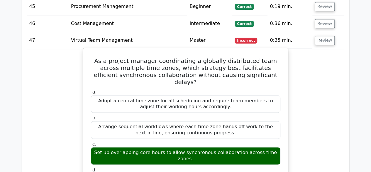
drag, startPoint x: 95, startPoint y: 137, endPoint x: 252, endPoint y: 133, distance: 157.2
click at [272, 147] on div "Set up overlapping core hours to allow synchronous collaboration across time zo…" at bounding box center [185, 156] width 189 height 18
copy div "Set up overlapping core hours to allow synchronous collaboration across time zo…"
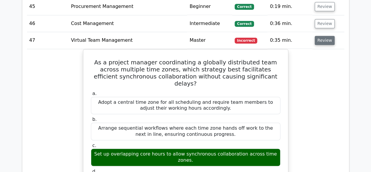
click at [324, 36] on button "Review" at bounding box center [325, 40] width 20 height 9
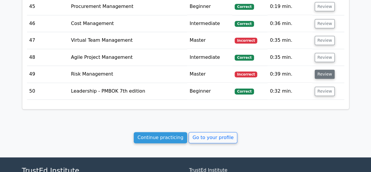
click at [322, 69] on button "Review" at bounding box center [325, 73] width 20 height 9
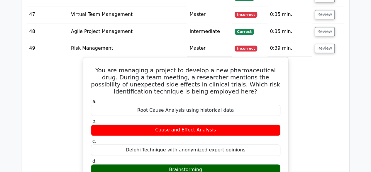
scroll to position [1495, 0]
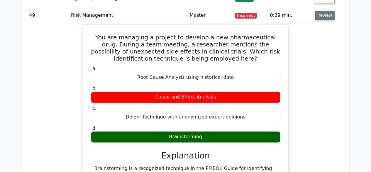
click at [321, 11] on button "Review" at bounding box center [325, 15] width 20 height 9
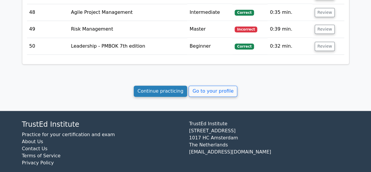
click at [152, 85] on link "Continue practicing" at bounding box center [161, 90] width 54 height 11
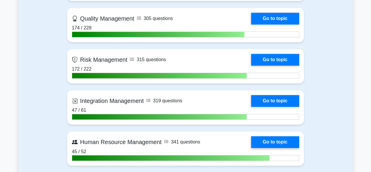
scroll to position [440, 0]
